Goal: Task Accomplishment & Management: Complete application form

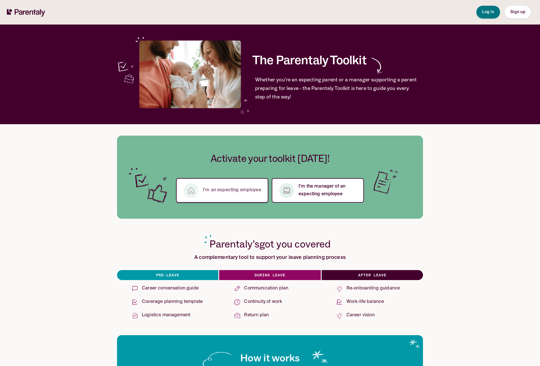
click at [244, 186] on button "I’m an expecting employee" at bounding box center [222, 190] width 92 height 25
click at [517, 11] on span "Sign up" at bounding box center [518, 12] width 15 height 4
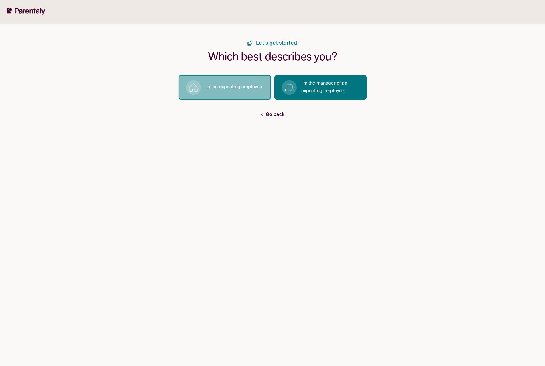
click at [235, 79] on button "I’m an expecting employee" at bounding box center [225, 87] width 92 height 25
